Goal: Transaction & Acquisition: Purchase product/service

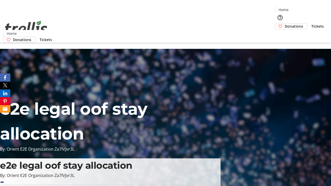
click at [285, 24] on span "Donations" at bounding box center [294, 26] width 18 height 5
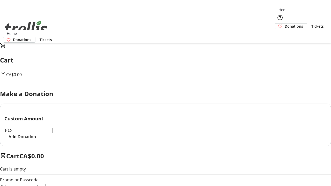
click at [36, 140] on span "Add Donation" at bounding box center [22, 137] width 27 height 6
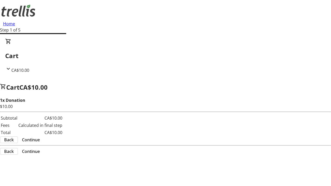
select select "CA"
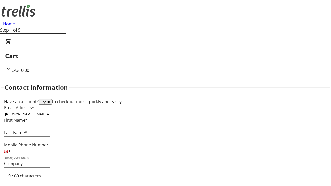
type input "[PERSON_NAME][EMAIL_ADDRESS][DOMAIN_NAME]"
type input "[PERSON_NAME]"
type input "[STREET_ADDRESS][PERSON_NAME]"
type input "Kelowna"
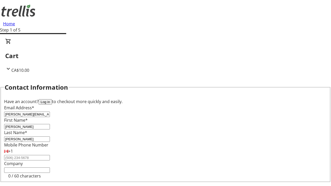
scroll to position [69, 0]
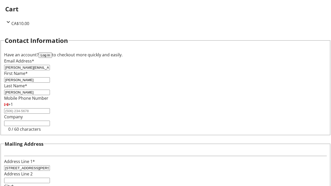
select select "BC"
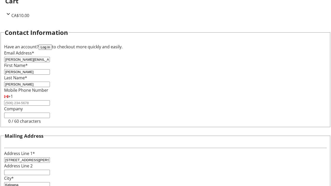
type input "Kelowna"
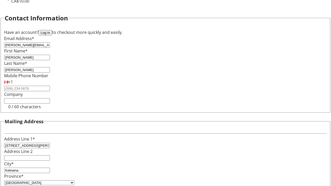
type input "V1Y 0C2"
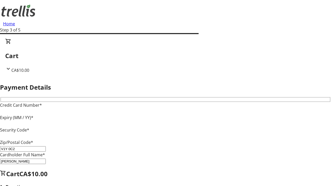
type input "V1Y 0C2"
